Goal: Transaction & Acquisition: Subscribe to service/newsletter

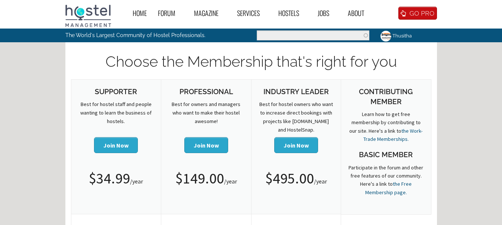
click at [405, 37] on link "Thusitha" at bounding box center [395, 36] width 41 height 14
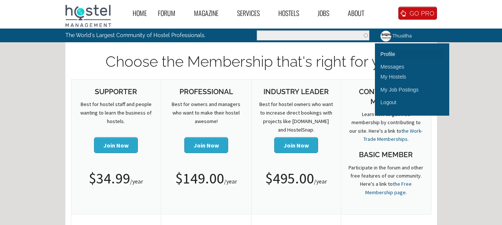
click at [392, 56] on link "Profile" at bounding box center [411, 54] width 63 height 10
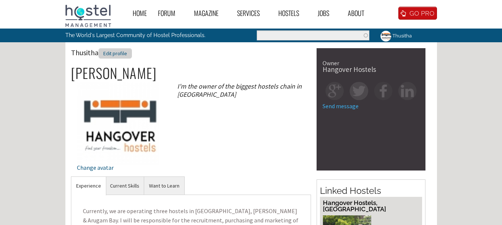
click at [117, 54] on div "Edit profile" at bounding box center [114, 53] width 33 height 11
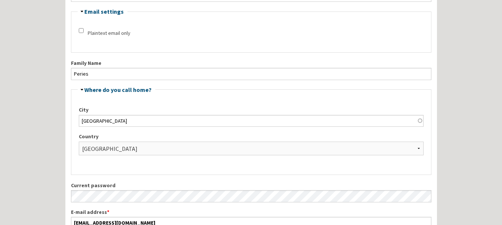
scroll to position [186, 0]
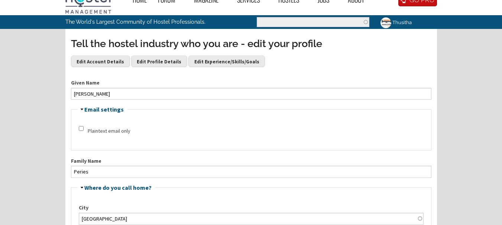
scroll to position [0, 0]
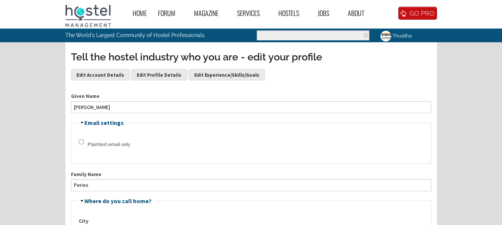
click at [398, 40] on link "Thusitha" at bounding box center [395, 36] width 41 height 14
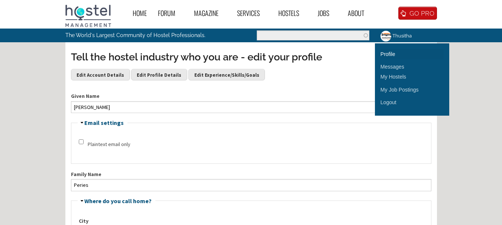
click at [390, 54] on link "Profile" at bounding box center [411, 54] width 63 height 10
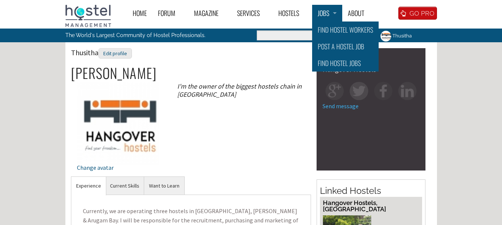
click at [329, 15] on link "Jobs" at bounding box center [327, 13] width 30 height 17
click at [327, 46] on link "Post a Hostel Job" at bounding box center [345, 46] width 66 height 17
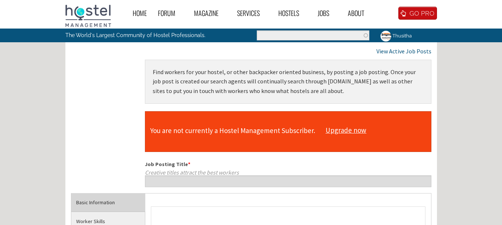
click at [339, 127] on link "Upgrade now" at bounding box center [346, 131] width 48 height 14
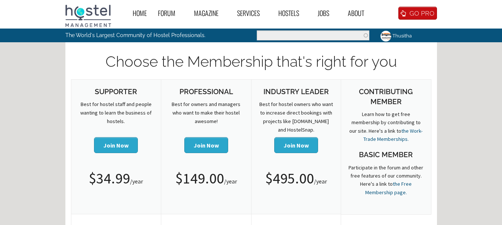
click at [118, 143] on button "Join Now" at bounding box center [116, 145] width 44 height 16
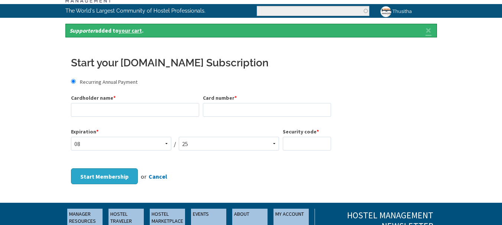
scroll to position [37, 0]
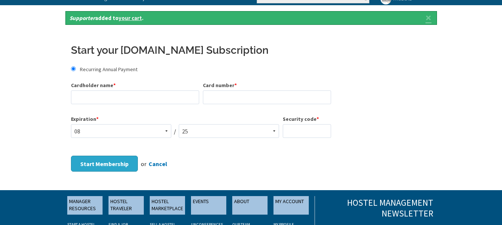
click at [92, 90] on div "Cardholder name *" at bounding box center [136, 96] width 130 height 28
click at [88, 97] on input "Cardholder name *" at bounding box center [135, 98] width 128 height 14
type input "PLI Eranga"
type input "4424130800008083"
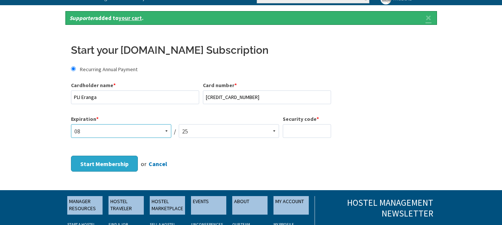
click at [117, 131] on select "01 02 03 04 05 06 07 08 09 10 11 12" at bounding box center [121, 131] width 100 height 14
select select "11"
click at [71, 124] on select "01 02 03 04 05 06 07 08 09 10 11 12" at bounding box center [121, 131] width 100 height 14
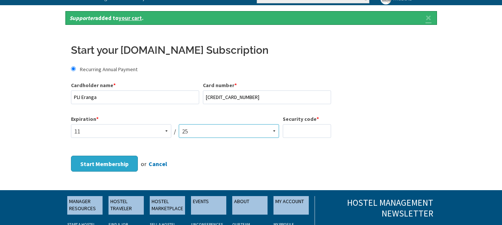
click at [190, 128] on select "25 26 27 28 29 30 31 32 33 34 35 36 37 38 39 40 41 42 43 44" at bounding box center [229, 131] width 100 height 14
select select "2028"
click at [179, 124] on select "25 26 27 28 29 30 31 32 33 34 35 36 37 38 39 40 41 42 43 44" at bounding box center [229, 131] width 100 height 14
click at [288, 131] on input "Security code *" at bounding box center [307, 131] width 48 height 14
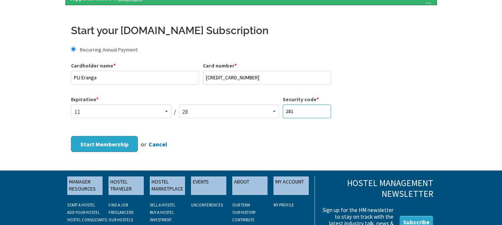
scroll to position [74, 0]
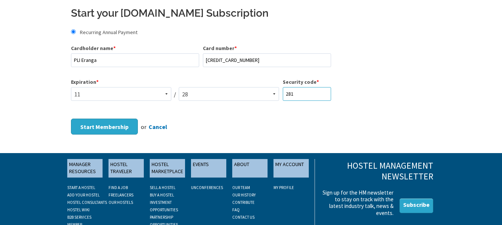
type input "281"
click at [349, 105] on fieldset "Start your HostelManagement.com Subscription Recurring Annual Payment Cardholde…" at bounding box center [251, 59] width 360 height 106
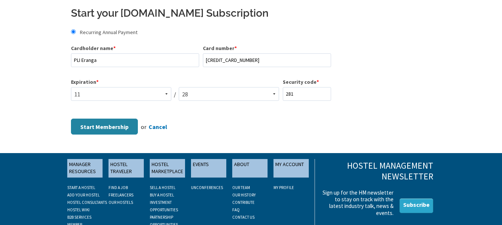
click at [91, 124] on button "Start Membership" at bounding box center [104, 127] width 67 height 16
click at [74, 33] on input "Recurring Annual Payment" at bounding box center [73, 31] width 5 height 5
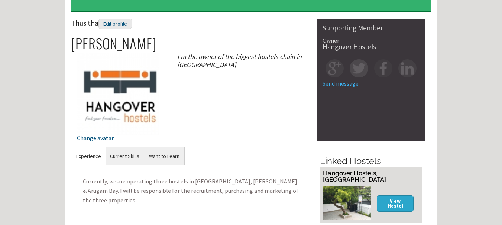
scroll to position [186, 0]
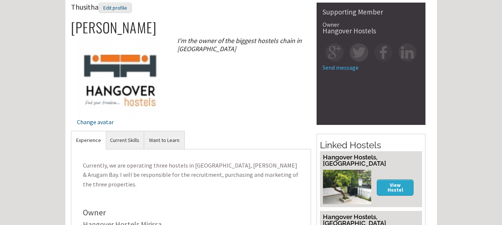
click at [222, 119] on div "Thusitha Edit profile Yohan Peries Change avatar I'm the owner of the biggest h…" at bounding box center [191, 67] width 240 height 128
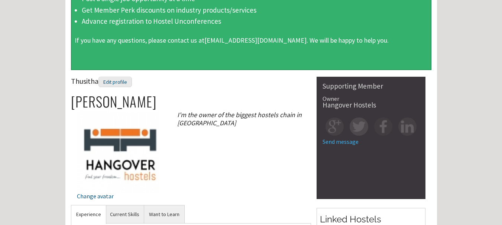
scroll to position [0, 0]
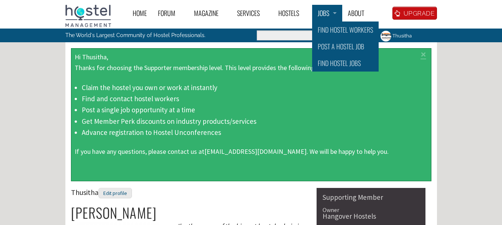
click at [322, 17] on link "Jobs" at bounding box center [327, 13] width 30 height 17
click at [331, 48] on link "Post a Hostel Job" at bounding box center [345, 46] width 66 height 17
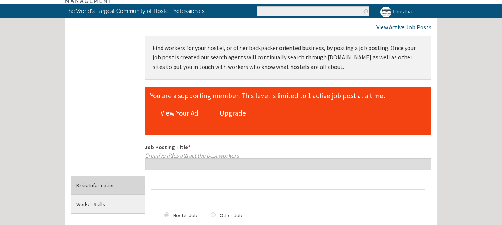
scroll to position [37, 0]
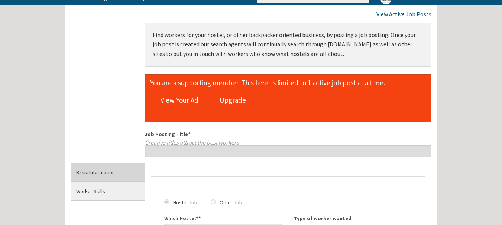
click at [242, 100] on link "Upgrade" at bounding box center [232, 101] width 33 height 14
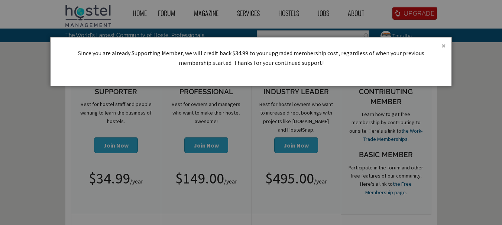
click at [445, 46] on link "×" at bounding box center [443, 46] width 4 height 8
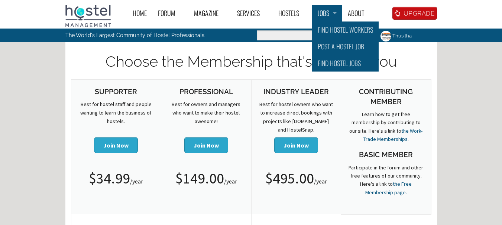
click at [325, 13] on link "Jobs" at bounding box center [327, 13] width 30 height 17
click at [334, 46] on link "Post a Hostel Job" at bounding box center [345, 46] width 66 height 17
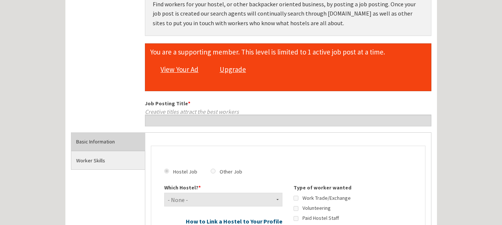
scroll to position [74, 0]
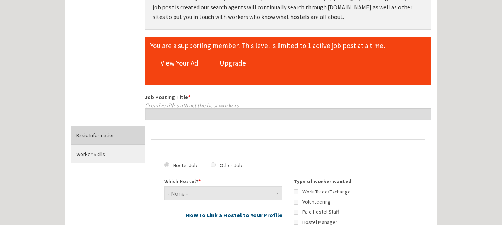
click at [170, 63] on link "View Your Ad" at bounding box center [179, 63] width 45 height 14
